Goal: Book appointment/travel/reservation

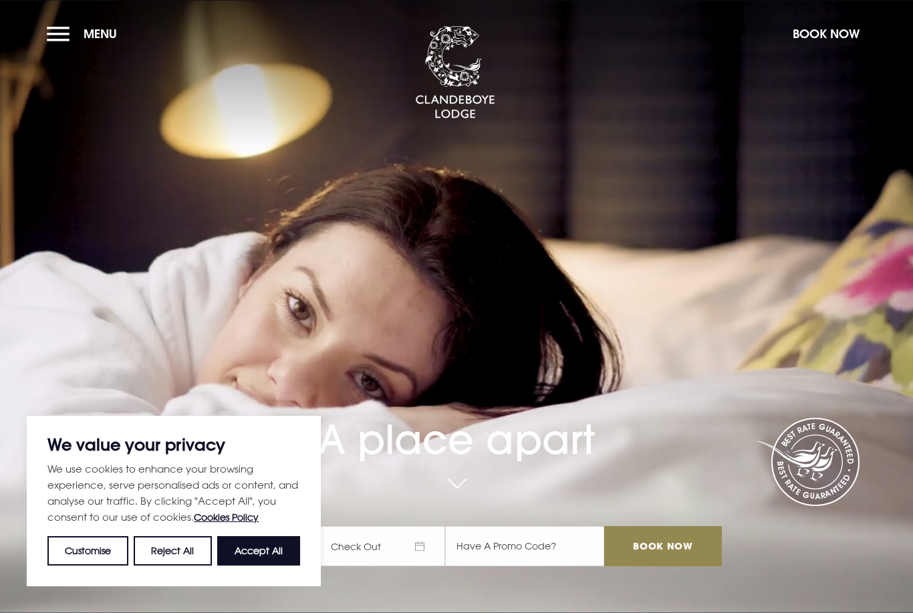
click at [274, 551] on button "Accept All" at bounding box center [258, 550] width 83 height 29
checkbox input "true"
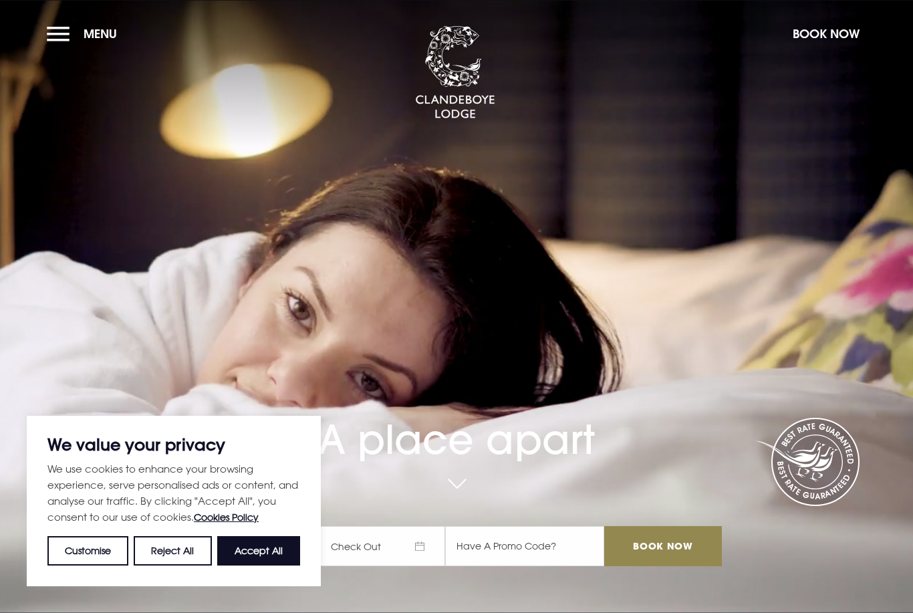
checkbox input "true"
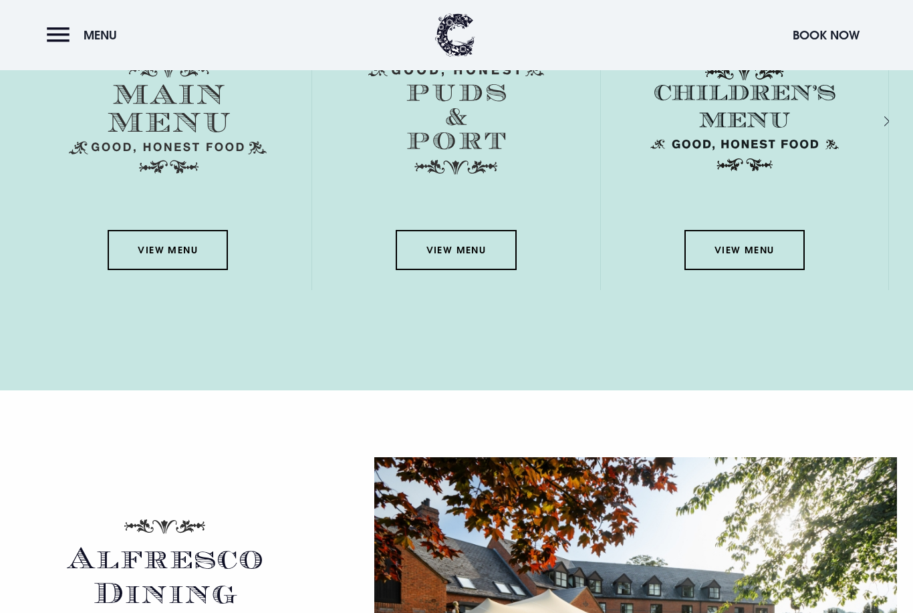
scroll to position [2116, 0]
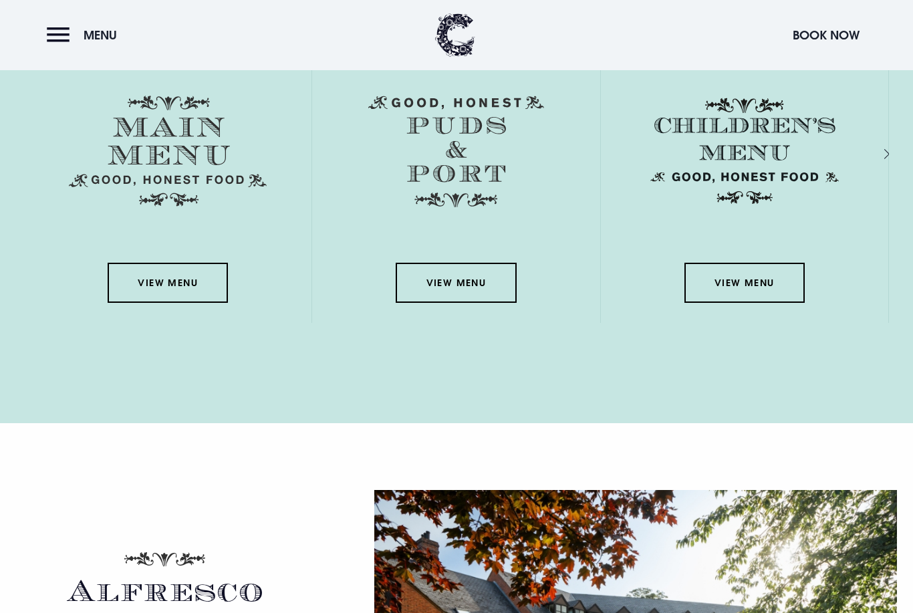
click at [150, 303] on link "View Menu" at bounding box center [168, 283] width 120 height 40
